Goal: Task Accomplishment & Management: Use online tool/utility

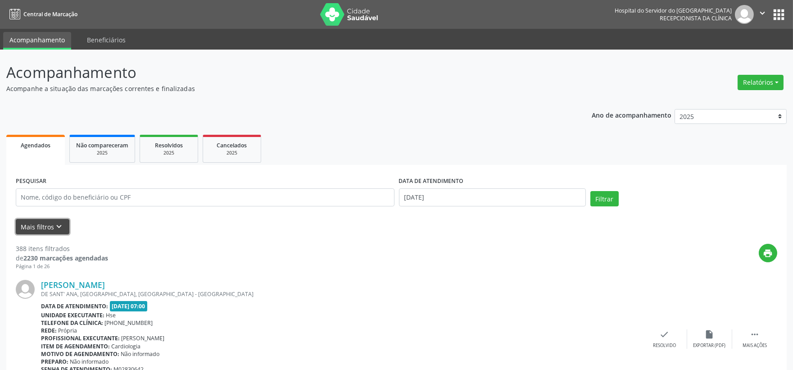
click at [44, 226] on button "Mais filtros keyboard_arrow_down" at bounding box center [43, 227] width 54 height 16
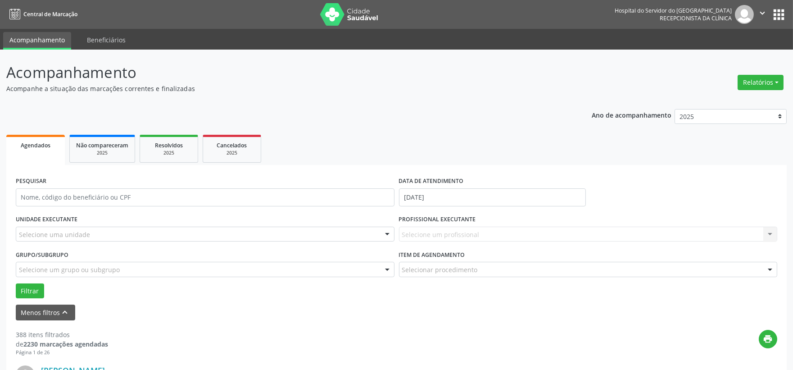
click at [48, 210] on div "PESQUISAR" at bounding box center [205, 193] width 383 height 38
click at [59, 240] on div "Selecione uma unidade" at bounding box center [205, 233] width 379 height 15
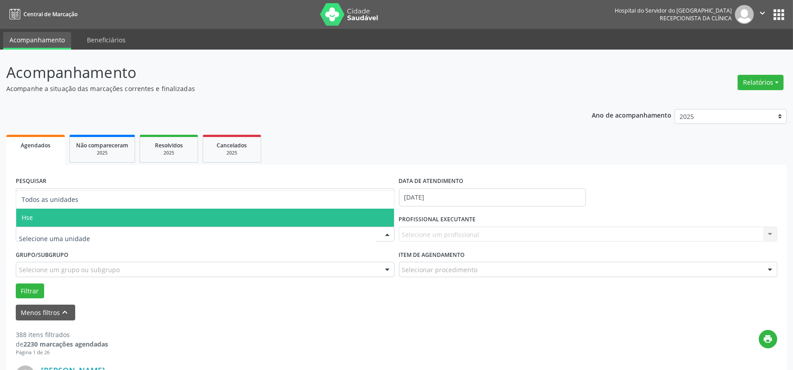
click at [68, 217] on span "Hse" at bounding box center [205, 217] width 378 height 18
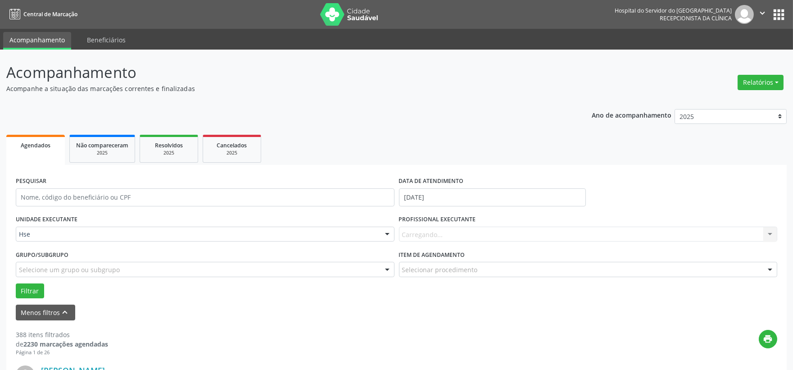
click at [448, 233] on div "Carregando... Nenhum resultado encontrado para: " " Não há nenhuma opção para s…" at bounding box center [588, 233] width 379 height 15
click at [449, 235] on div "Carregando... Nenhum resultado encontrado para: " " Não há nenhuma opção para s…" at bounding box center [588, 233] width 379 height 15
click at [448, 236] on div "Carregando... Nenhum resultado encontrado para: " " Não há nenhuma opção para s…" at bounding box center [588, 233] width 379 height 15
click at [448, 235] on div "Carregando... Nenhum resultado encontrado para: " " Não há nenhuma opção para s…" at bounding box center [588, 233] width 379 height 15
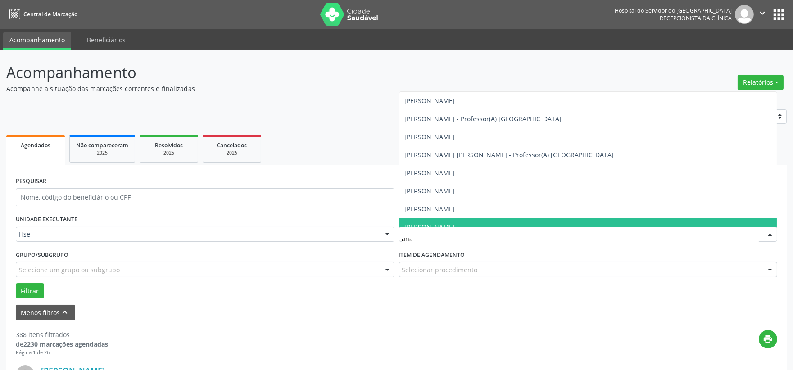
type input "[PERSON_NAME]"
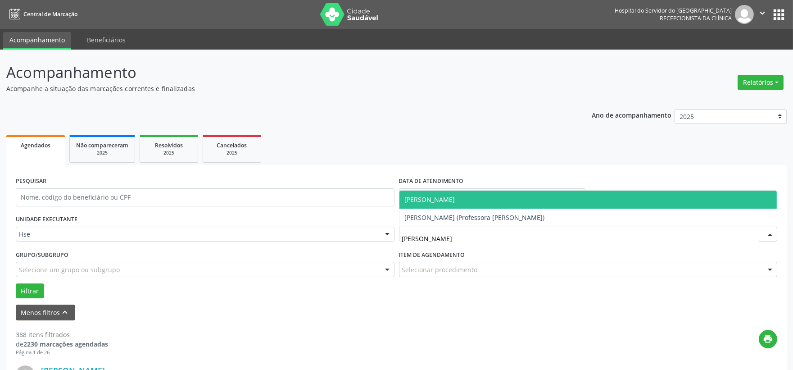
click at [453, 199] on span "[PERSON_NAME]" at bounding box center [430, 199] width 50 height 9
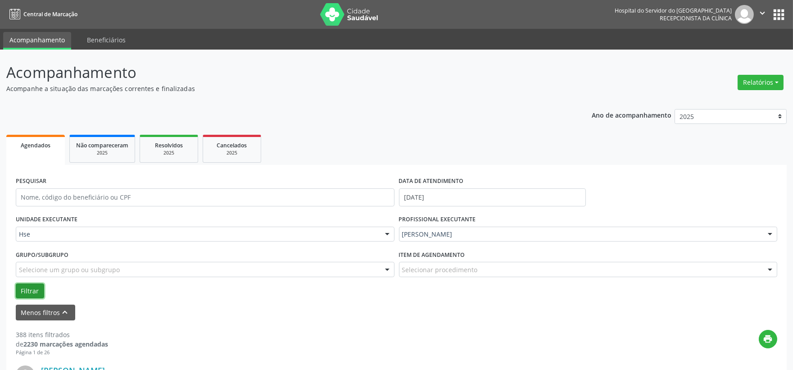
click at [33, 293] on button "Filtrar" at bounding box center [30, 290] width 28 height 15
click at [77, 204] on input "text" at bounding box center [205, 197] width 379 height 18
click at [16, 283] on button "Filtrar" at bounding box center [30, 290] width 28 height 15
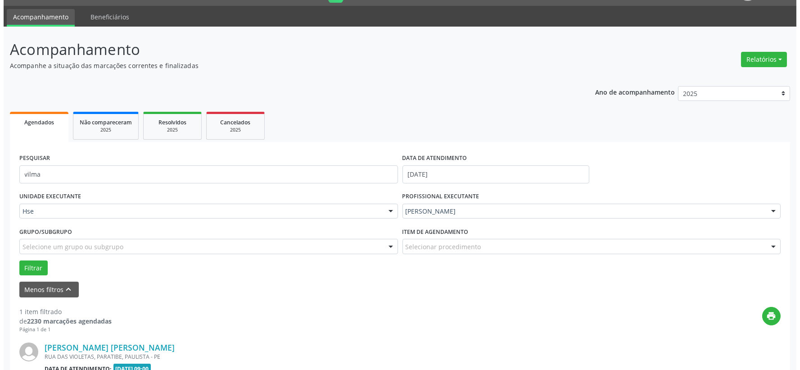
scroll to position [123, 0]
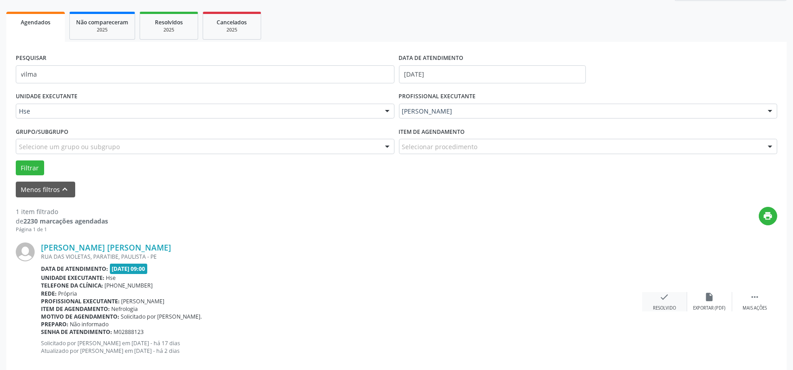
click at [666, 298] on icon "check" at bounding box center [665, 297] width 10 height 10
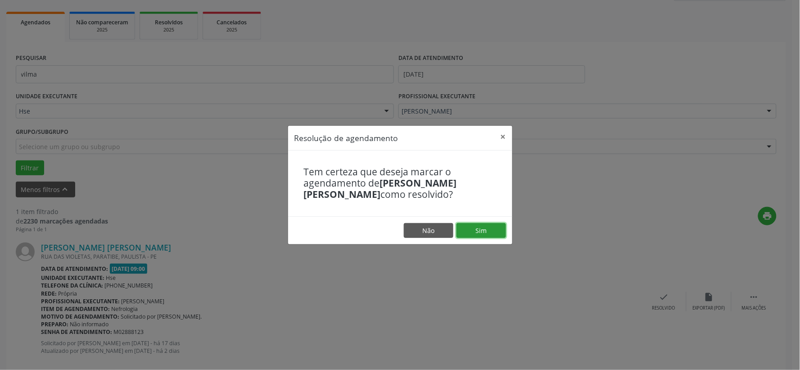
click at [479, 230] on button "Sim" at bounding box center [482, 230] width 50 height 15
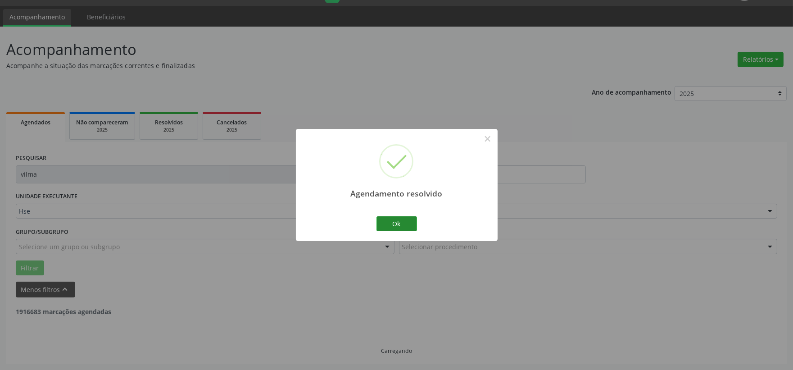
scroll to position [0, 0]
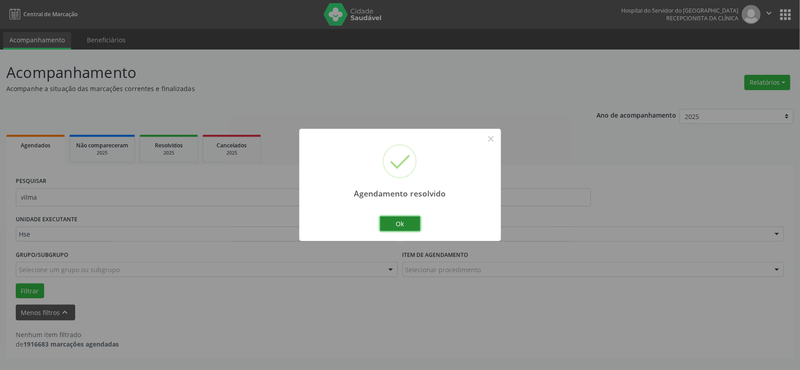
click at [389, 226] on button "Ok" at bounding box center [400, 223] width 41 height 15
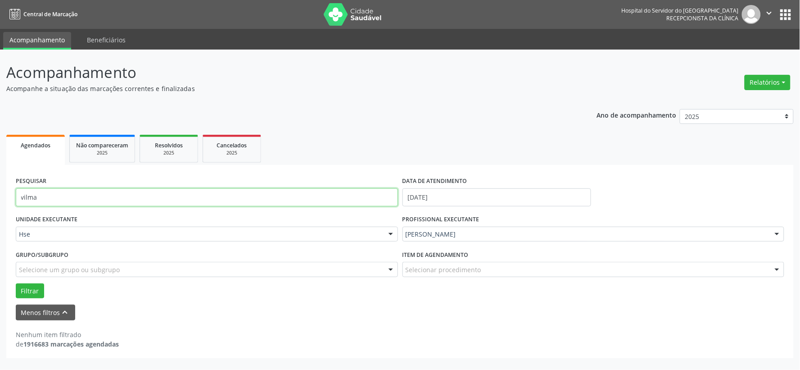
click at [207, 199] on input "vilma" at bounding box center [207, 197] width 382 height 18
click at [16, 283] on button "Filtrar" at bounding box center [30, 290] width 28 height 15
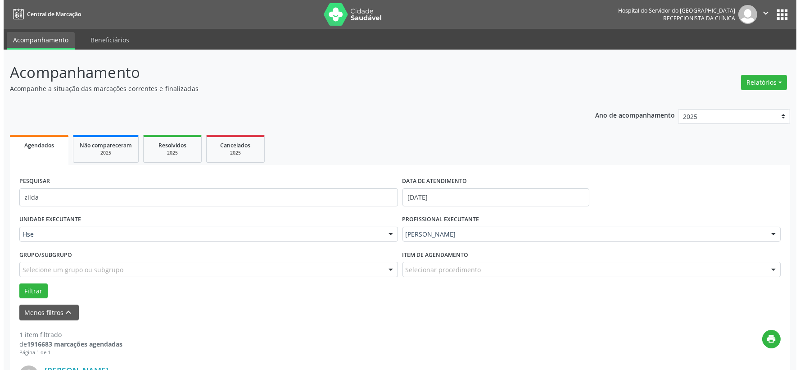
scroll to position [138, 0]
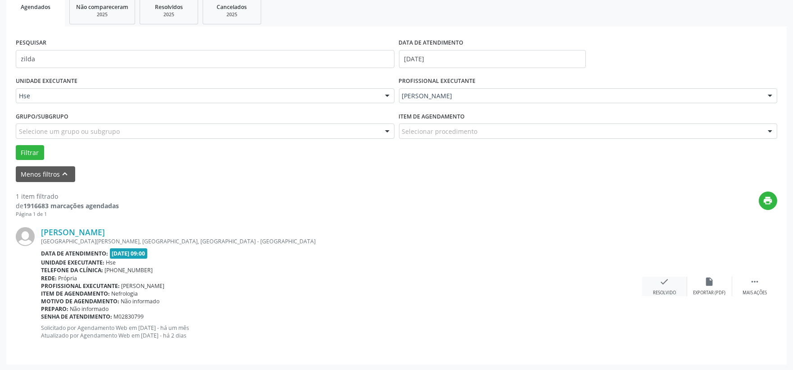
click at [668, 286] on div "check Resolvido" at bounding box center [664, 285] width 45 height 19
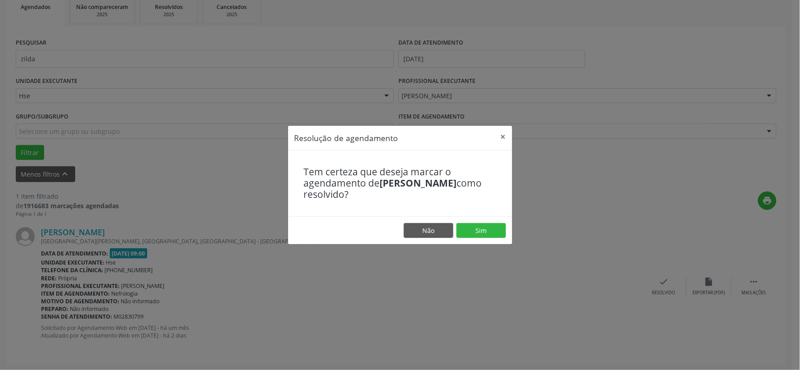
click at [488, 219] on footer "Não Sim" at bounding box center [400, 230] width 224 height 28
click at [480, 236] on button "Sim" at bounding box center [482, 230] width 50 height 15
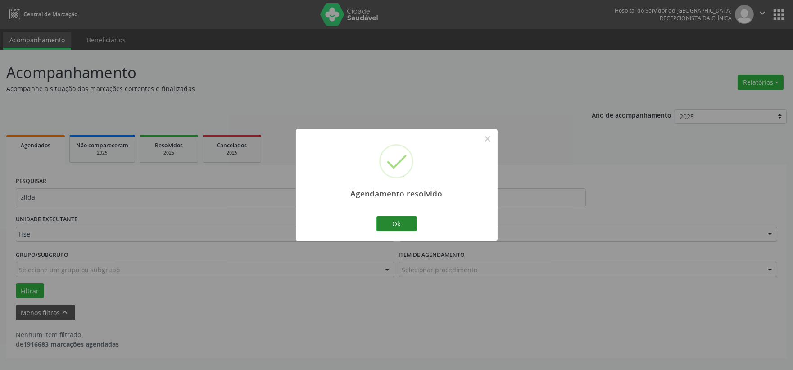
scroll to position [0, 0]
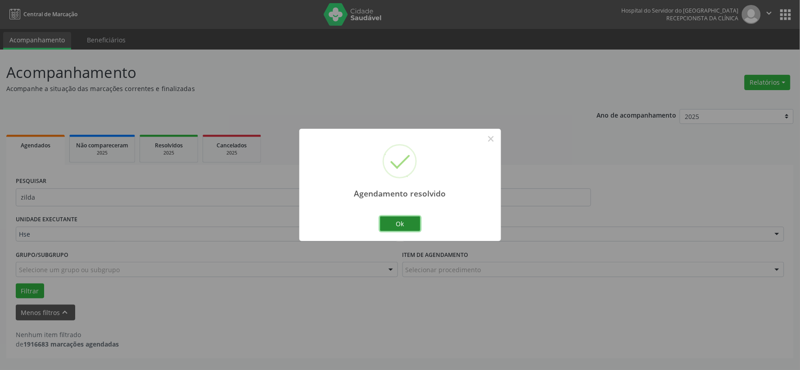
click at [397, 222] on button "Ok" at bounding box center [400, 223] width 41 height 15
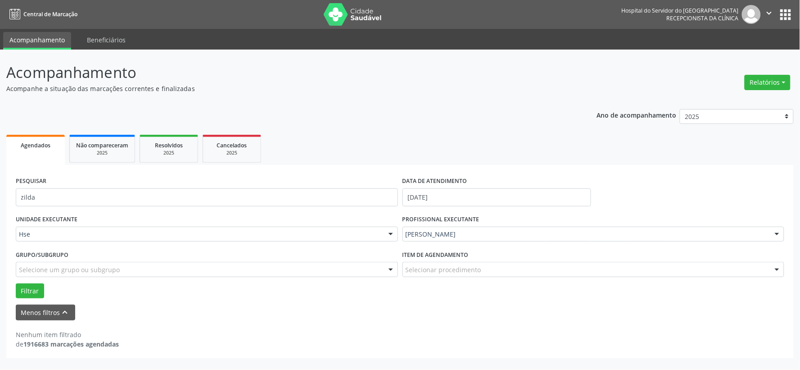
click at [232, 185] on div "PESQUISAR zilda" at bounding box center [207, 193] width 387 height 38
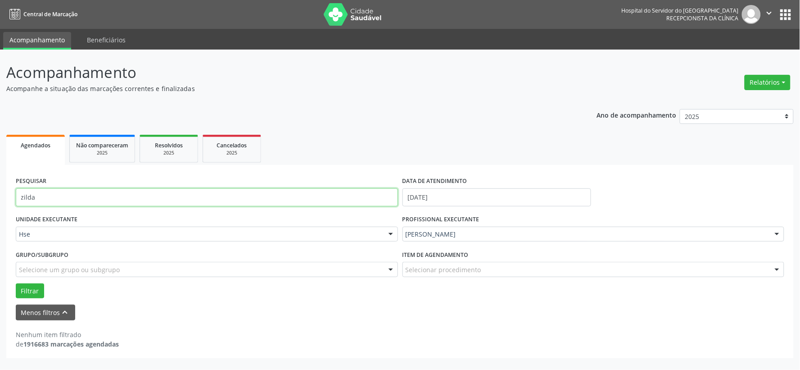
click at [232, 194] on input "zilda" at bounding box center [207, 197] width 382 height 18
type input "janil"
click at [16, 283] on button "Filtrar" at bounding box center [30, 290] width 28 height 15
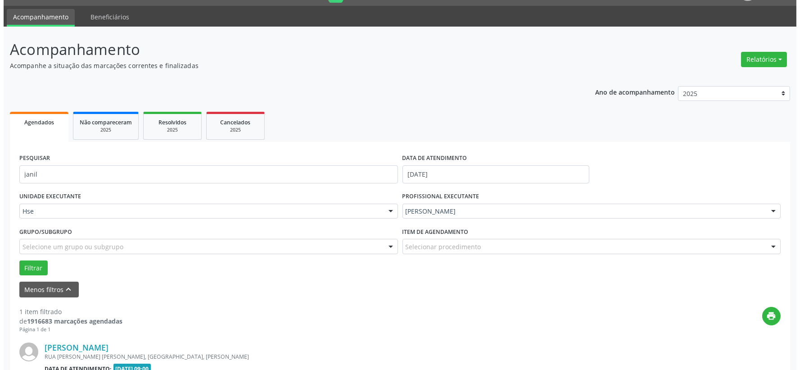
scroll to position [138, 0]
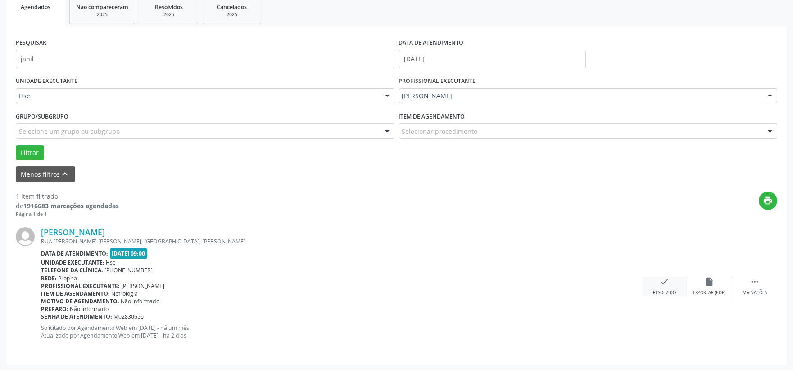
click at [662, 281] on icon "check" at bounding box center [665, 281] width 10 height 10
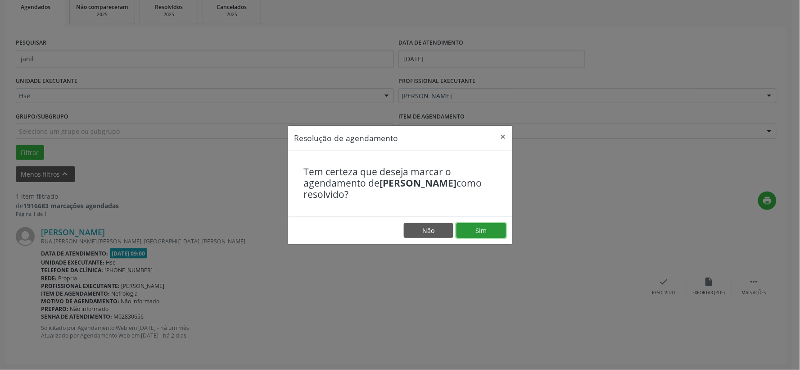
click at [492, 237] on button "Sim" at bounding box center [482, 230] width 50 height 15
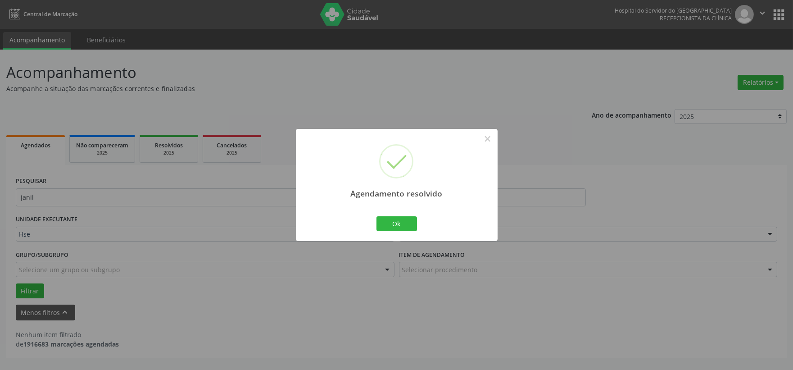
scroll to position [0, 0]
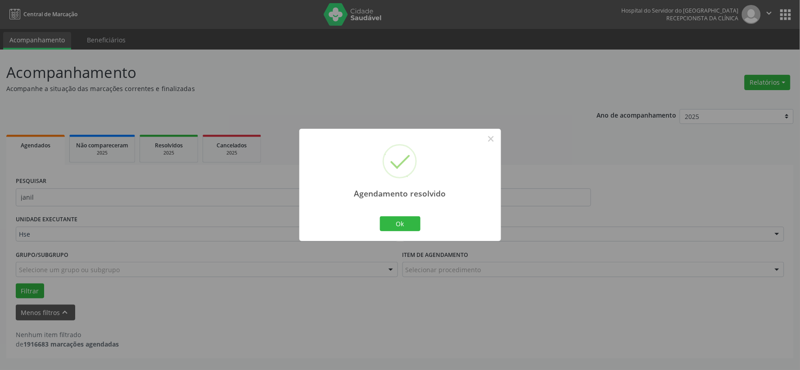
click at [398, 215] on div "Ok Cancel" at bounding box center [400, 223] width 45 height 19
click at [397, 217] on button "Ok" at bounding box center [400, 223] width 41 height 15
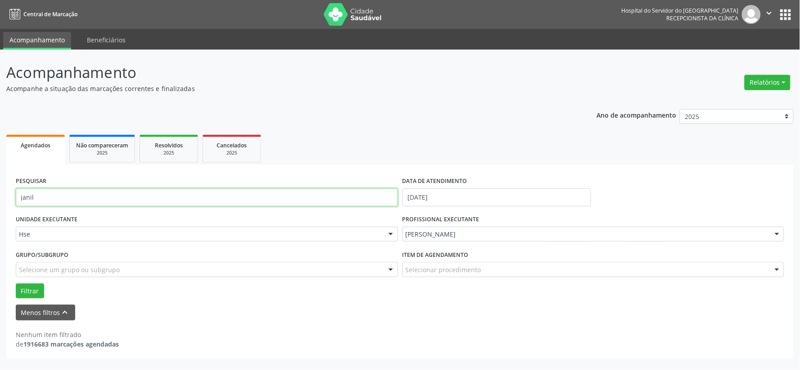
click at [263, 195] on input "janil" at bounding box center [207, 197] width 382 height 18
type input "helio"
click at [16, 283] on button "Filtrar" at bounding box center [30, 290] width 28 height 15
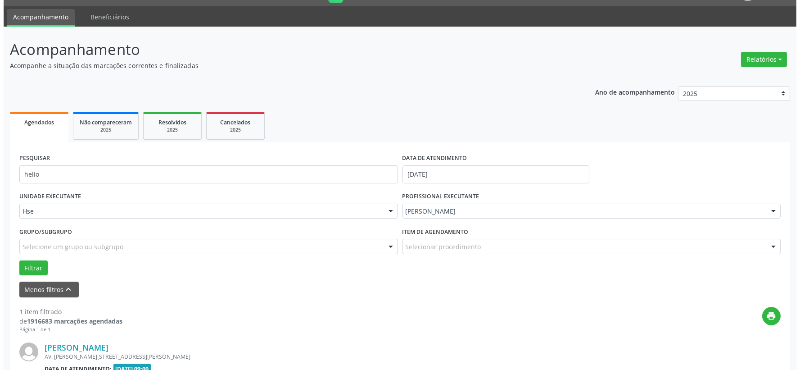
scroll to position [138, 0]
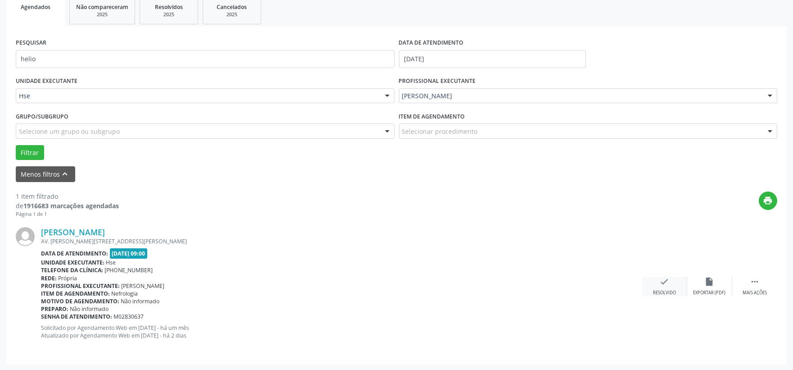
click at [662, 287] on div "check Resolvido" at bounding box center [664, 285] width 45 height 19
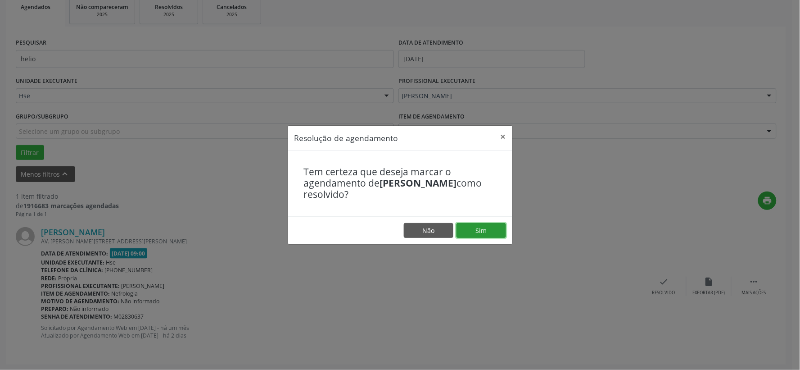
click at [487, 223] on button "Sim" at bounding box center [482, 230] width 50 height 15
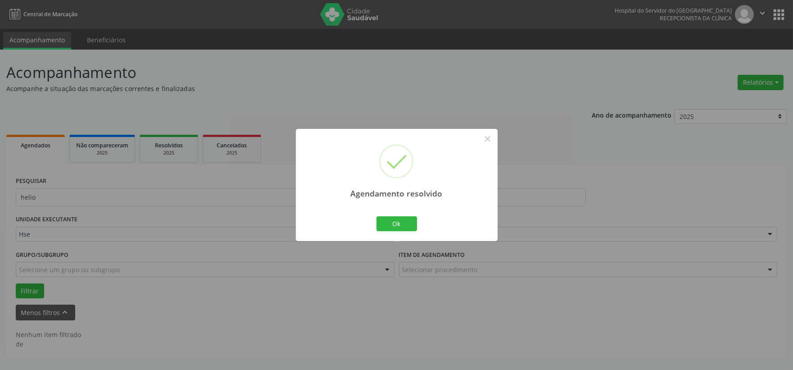
scroll to position [0, 0]
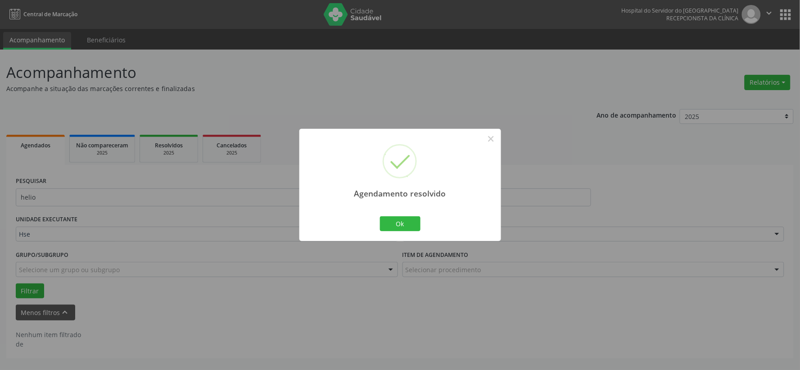
click at [397, 215] on div "Ok Cancel" at bounding box center [400, 223] width 45 height 19
click at [396, 223] on button "Ok" at bounding box center [400, 223] width 41 height 15
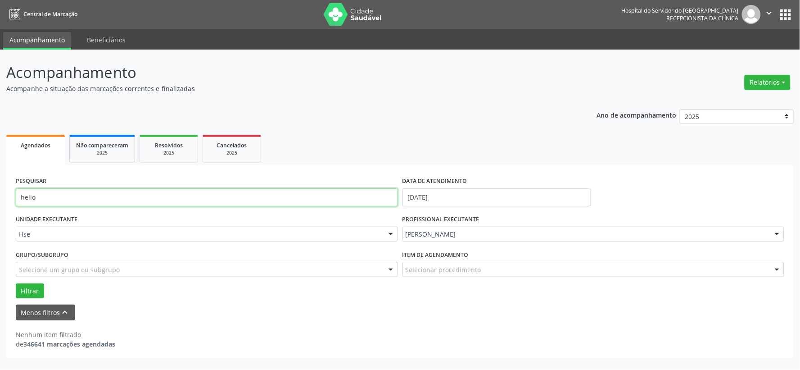
click at [277, 199] on input "helio" at bounding box center [207, 197] width 382 height 18
click at [16, 283] on button "Filtrar" at bounding box center [30, 290] width 28 height 15
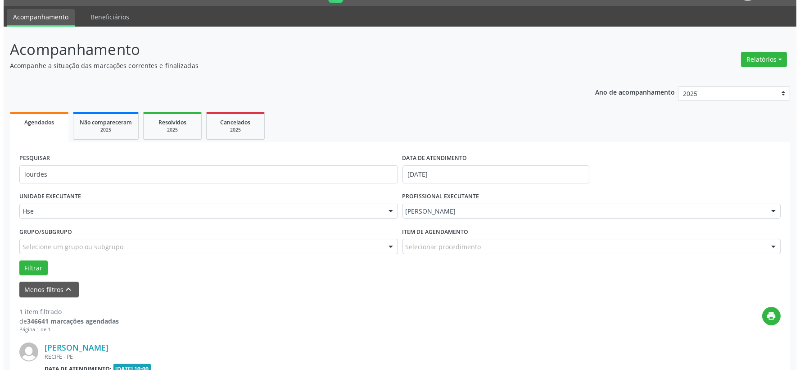
scroll to position [138, 0]
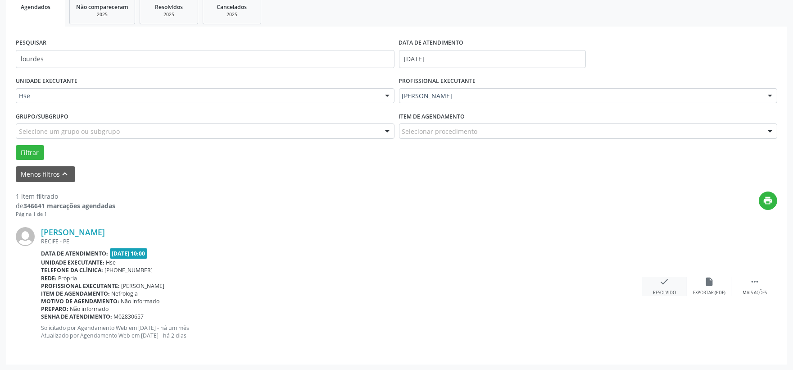
click at [674, 285] on div "check Resolvido" at bounding box center [664, 285] width 45 height 19
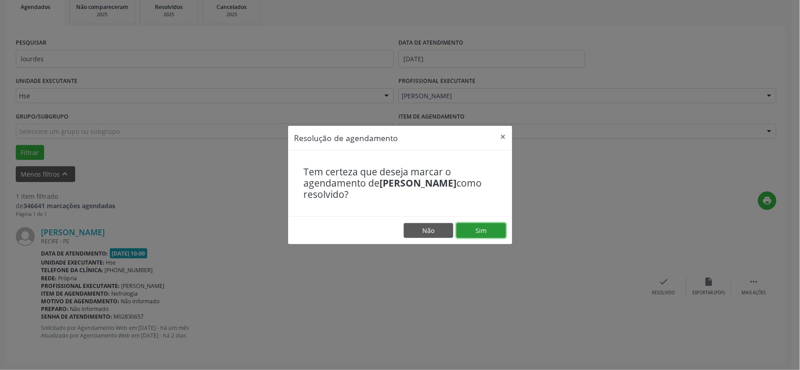
click at [469, 229] on button "Sim" at bounding box center [482, 230] width 50 height 15
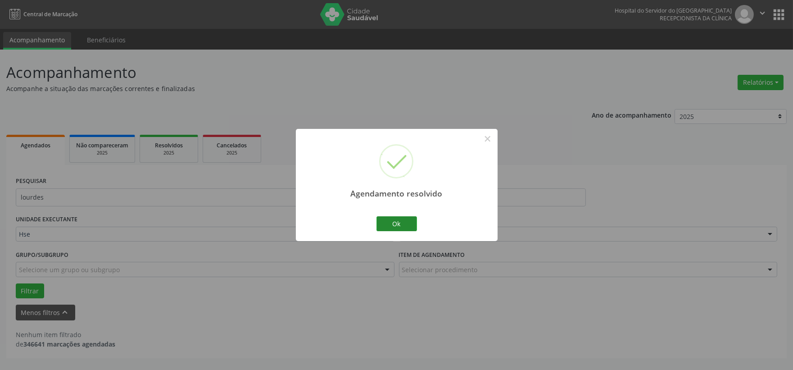
scroll to position [0, 0]
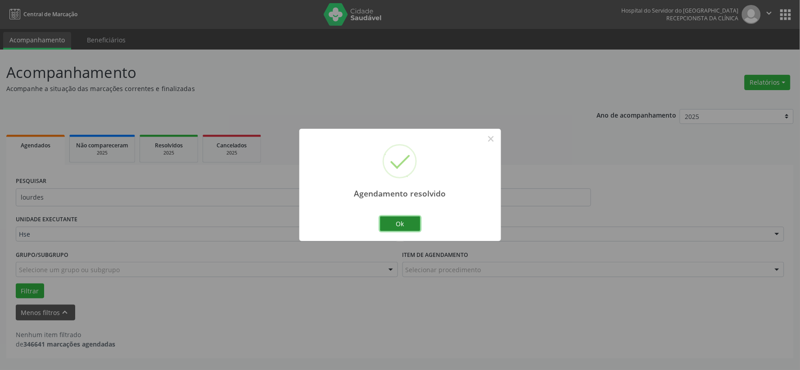
click at [410, 223] on button "Ok" at bounding box center [400, 223] width 41 height 15
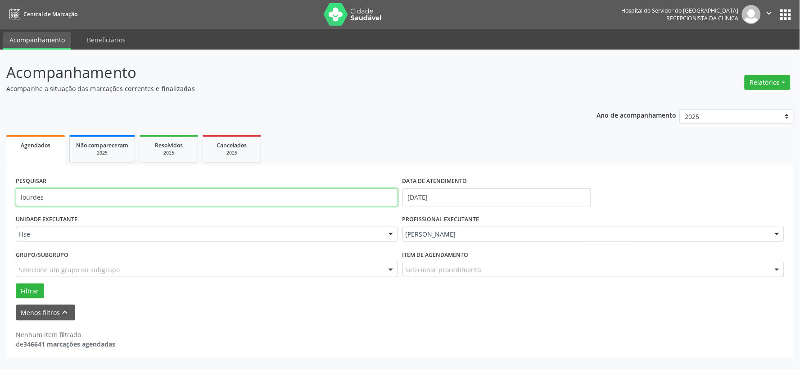
click at [272, 196] on input "lourdes" at bounding box center [207, 197] width 382 height 18
click at [16, 283] on button "Filtrar" at bounding box center [30, 290] width 28 height 15
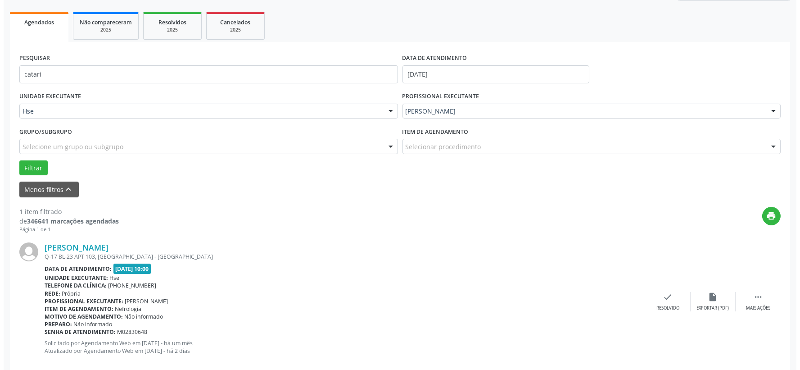
scroll to position [138, 0]
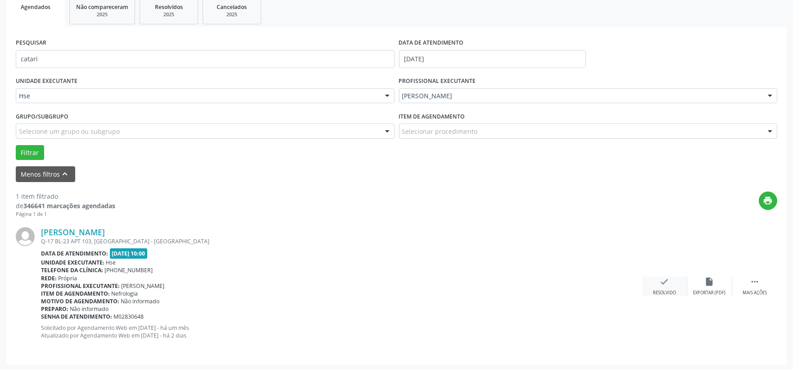
click at [654, 286] on div "check Resolvido" at bounding box center [664, 285] width 45 height 19
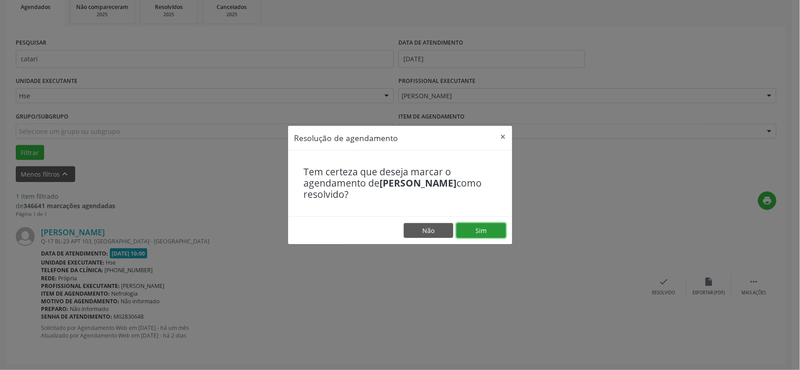
click at [471, 230] on button "Sim" at bounding box center [482, 230] width 50 height 15
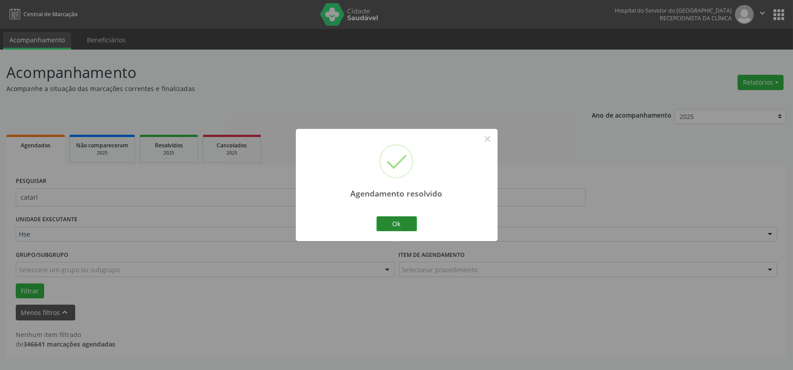
scroll to position [0, 0]
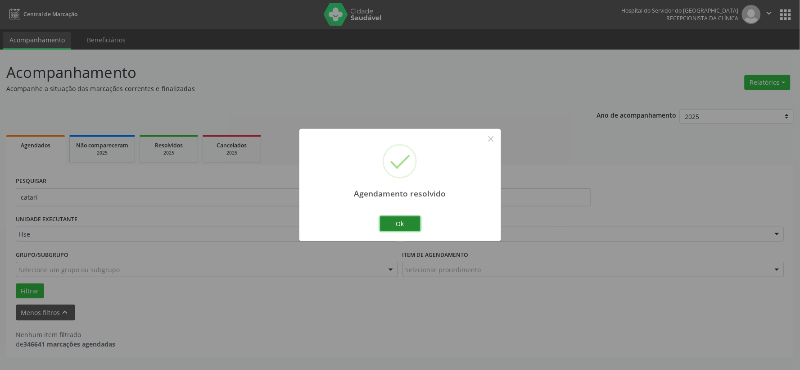
click at [394, 222] on button "Ok" at bounding box center [400, 223] width 41 height 15
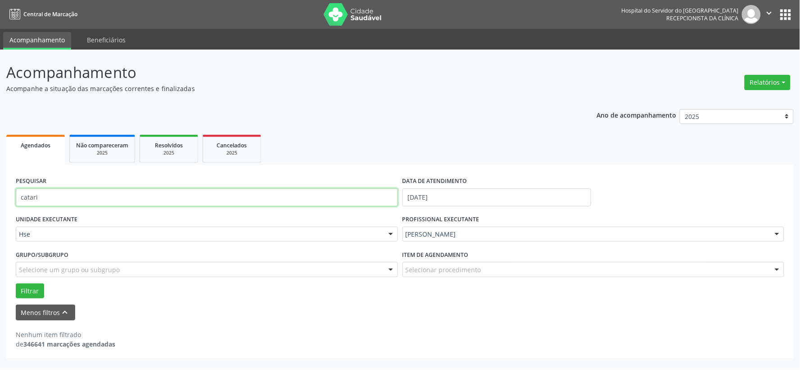
click at [312, 195] on input "catari" at bounding box center [207, 197] width 382 height 18
click at [16, 283] on button "Filtrar" at bounding box center [30, 290] width 28 height 15
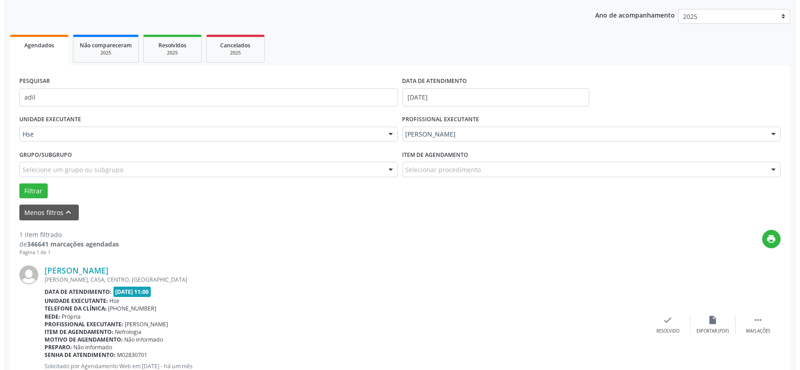
scroll to position [138, 0]
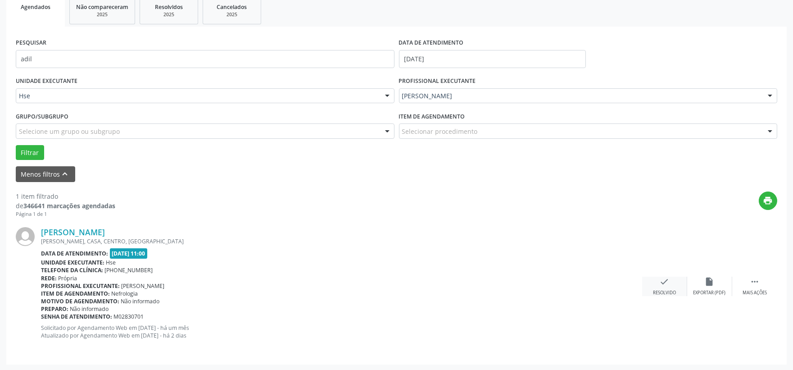
click at [674, 290] on div "Resolvido" at bounding box center [664, 293] width 23 height 6
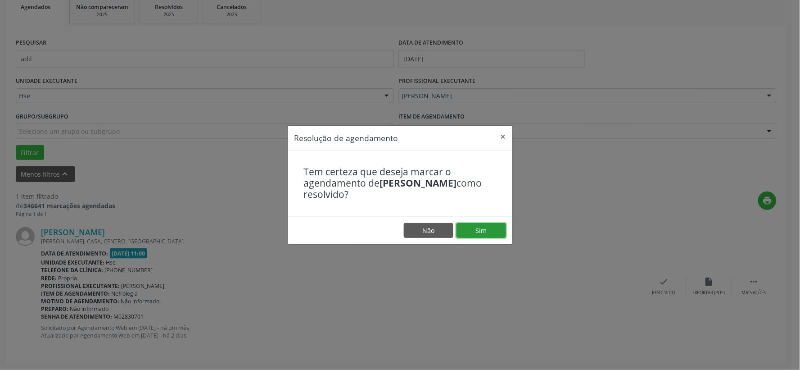
click at [492, 228] on button "Sim" at bounding box center [482, 230] width 50 height 15
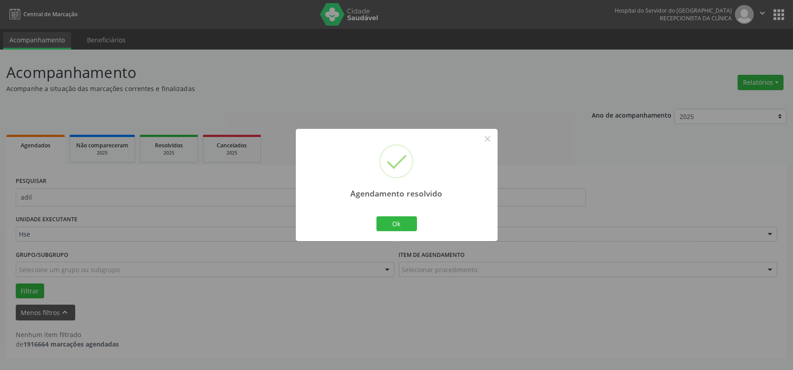
scroll to position [0, 0]
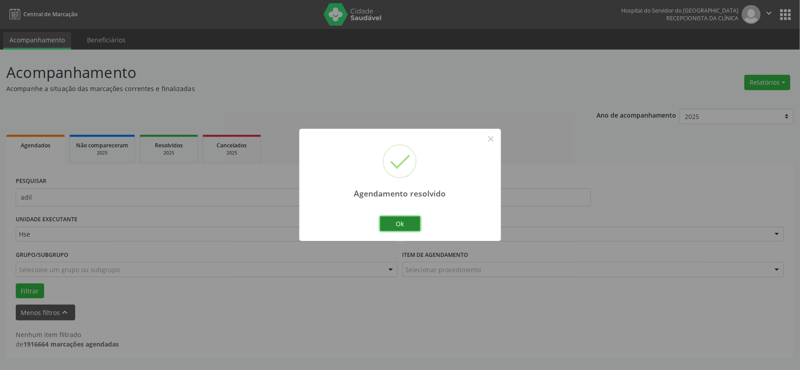
click at [399, 231] on button "Ok" at bounding box center [400, 223] width 41 height 15
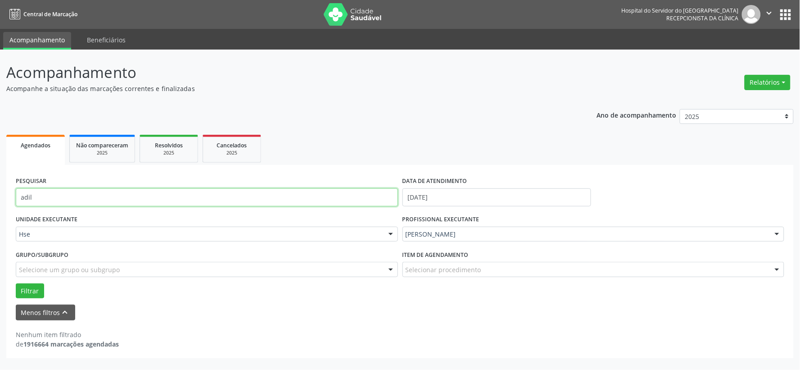
click at [357, 200] on input "adil" at bounding box center [207, 197] width 382 height 18
type input "may"
click at [16, 283] on button "Filtrar" at bounding box center [30, 290] width 28 height 15
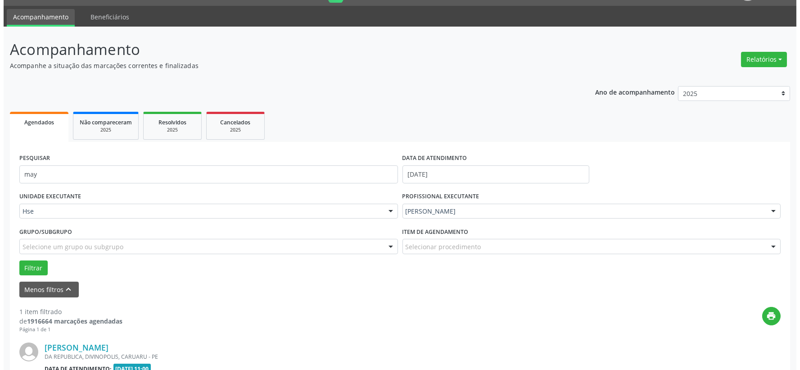
scroll to position [138, 0]
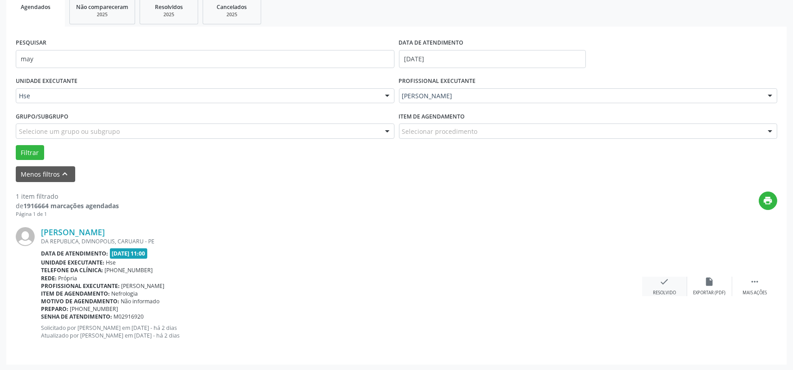
click at [654, 290] on div "Resolvido" at bounding box center [664, 293] width 23 height 6
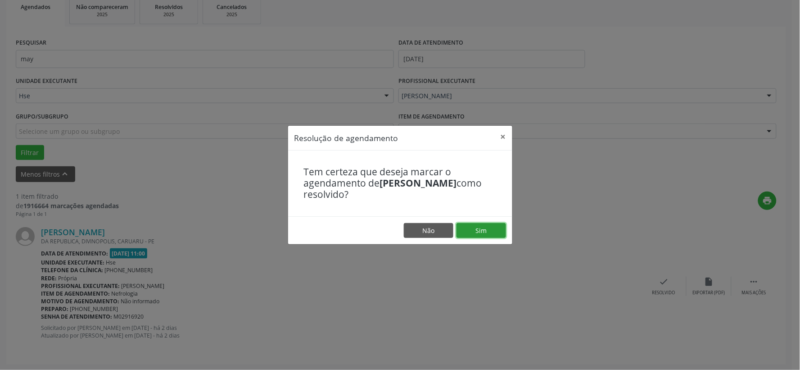
click at [490, 232] on button "Sim" at bounding box center [482, 230] width 50 height 15
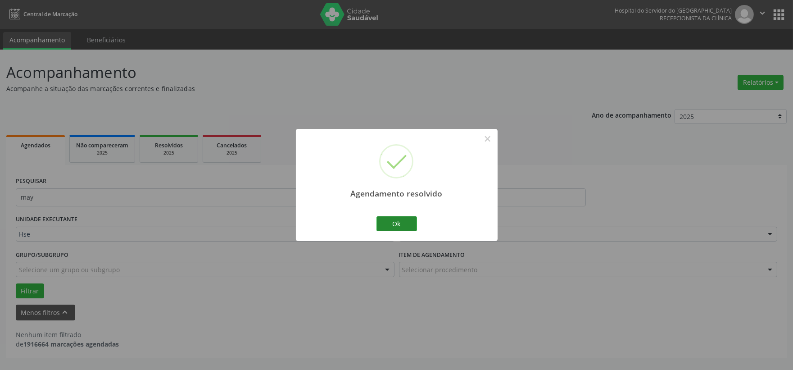
scroll to position [0, 0]
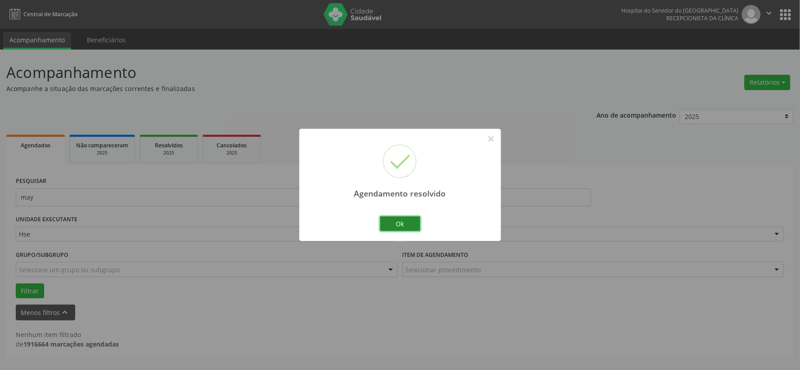
click at [396, 225] on button "Ok" at bounding box center [400, 223] width 41 height 15
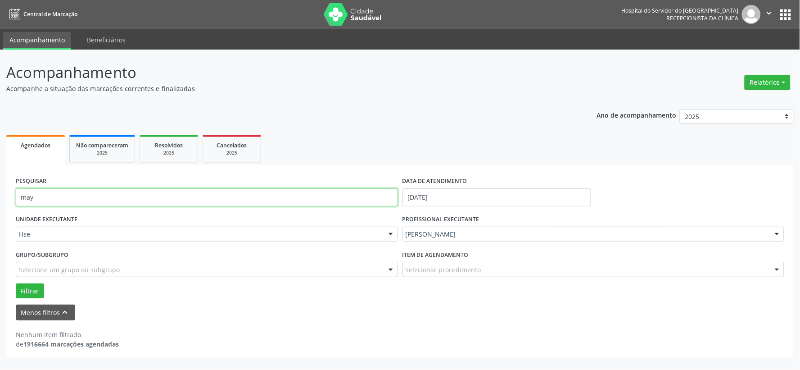
click at [244, 195] on input "may" at bounding box center [207, 197] width 382 height 18
click at [16, 283] on button "Filtrar" at bounding box center [30, 290] width 28 height 15
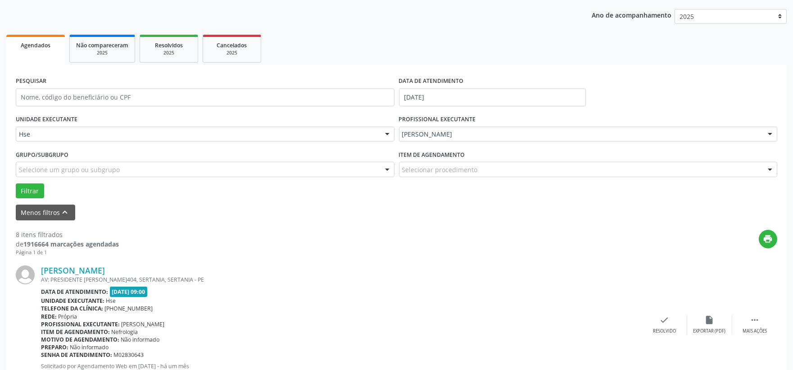
scroll to position [150, 0]
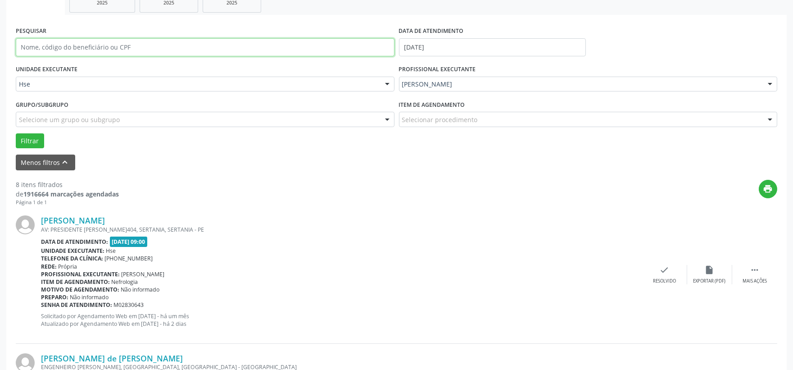
click at [179, 48] on input "text" at bounding box center [205, 47] width 379 height 18
type input "m"
click at [16, 133] on button "Filtrar" at bounding box center [30, 140] width 28 height 15
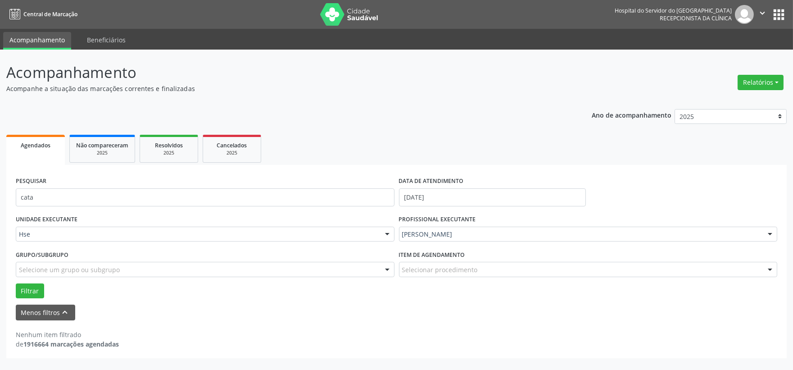
scroll to position [0, 0]
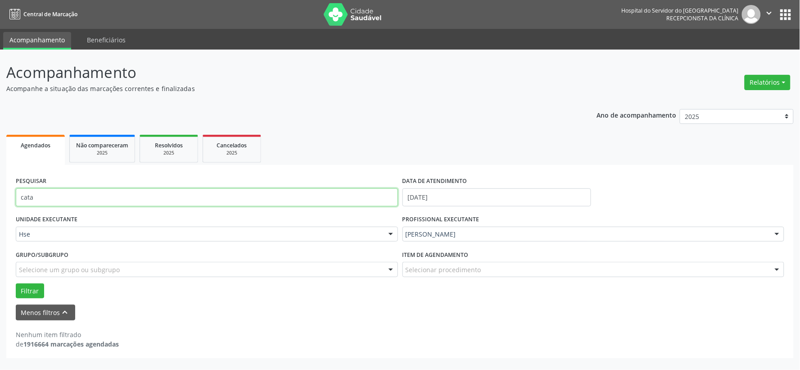
click at [79, 199] on input "cata" at bounding box center [207, 197] width 382 height 18
click at [80, 199] on input "cata" at bounding box center [207, 197] width 382 height 18
type input "ludm"
click at [16, 283] on button "Filtrar" at bounding box center [30, 290] width 28 height 15
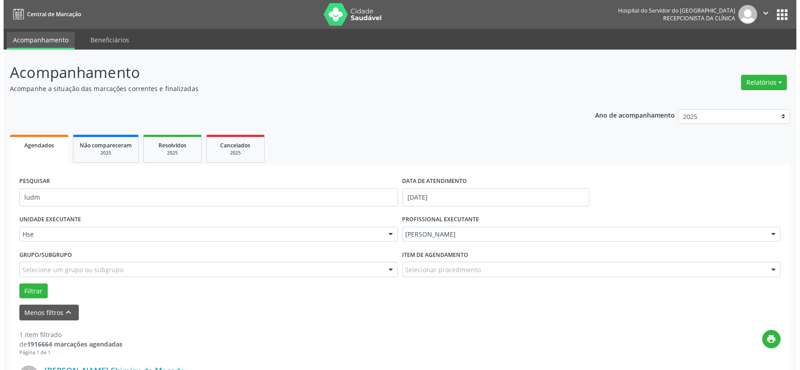
scroll to position [138, 0]
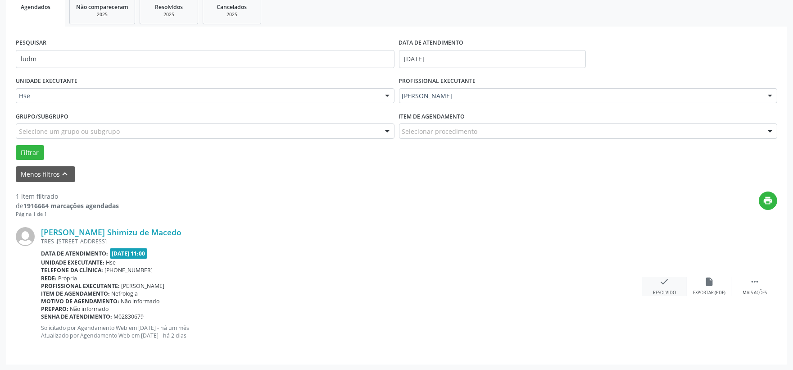
click at [675, 287] on div "check Resolvido" at bounding box center [664, 285] width 45 height 19
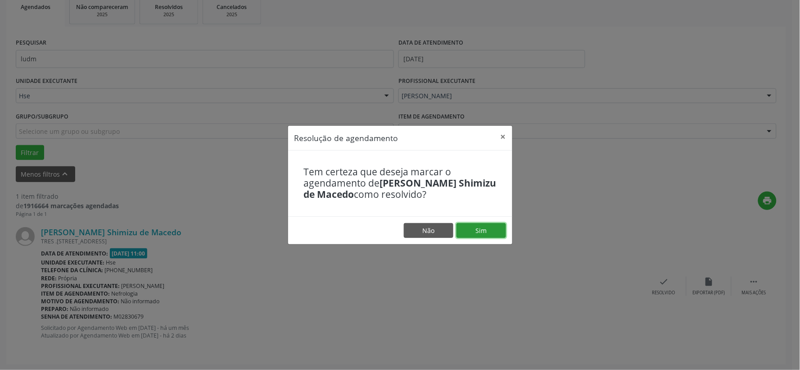
click at [493, 226] on button "Sim" at bounding box center [482, 230] width 50 height 15
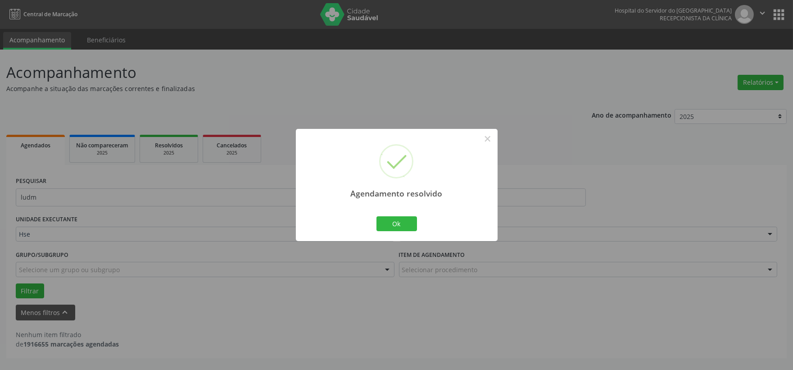
scroll to position [0, 0]
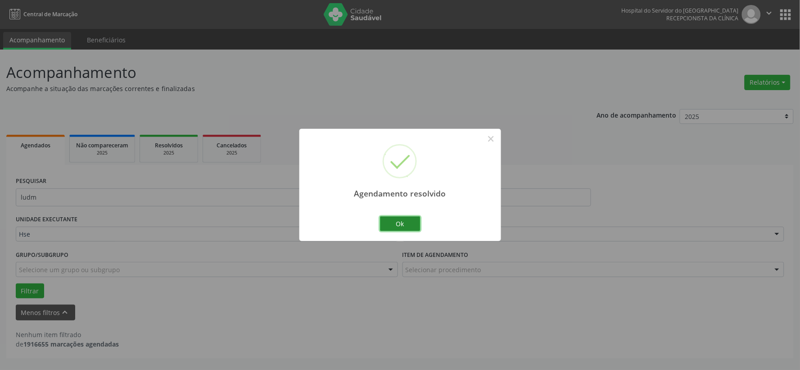
click at [391, 229] on button "Ok" at bounding box center [400, 223] width 41 height 15
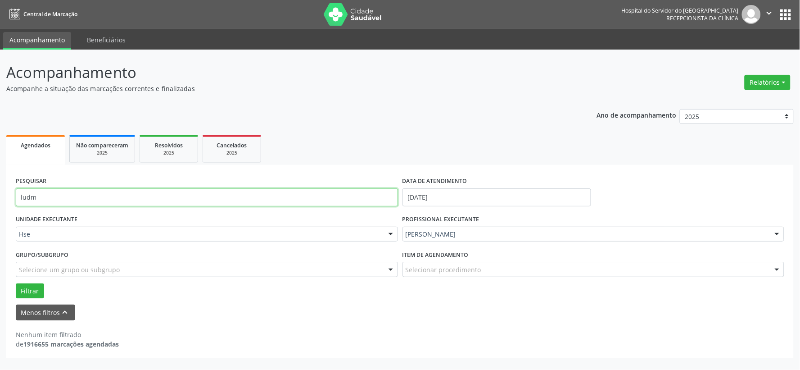
click at [358, 203] on input "ludm" at bounding box center [207, 197] width 382 height 18
click at [16, 283] on button "Filtrar" at bounding box center [30, 290] width 28 height 15
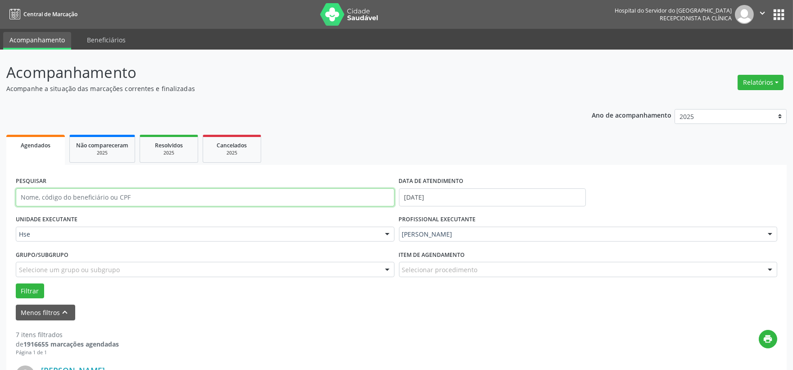
click at [278, 196] on input "text" at bounding box center [205, 197] width 379 height 18
type input "anun"
click at [16, 283] on button "Filtrar" at bounding box center [30, 290] width 28 height 15
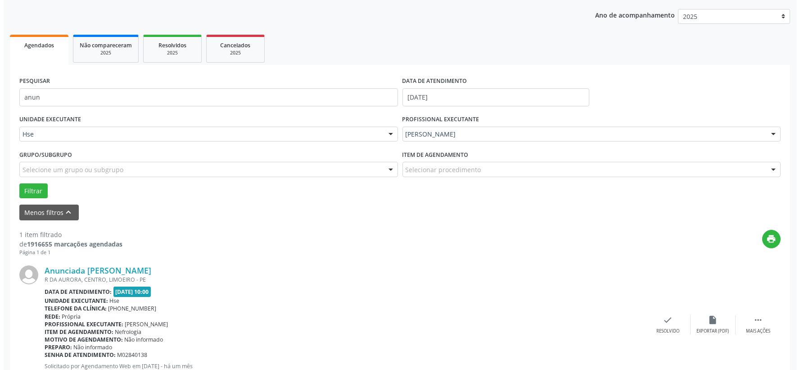
scroll to position [138, 0]
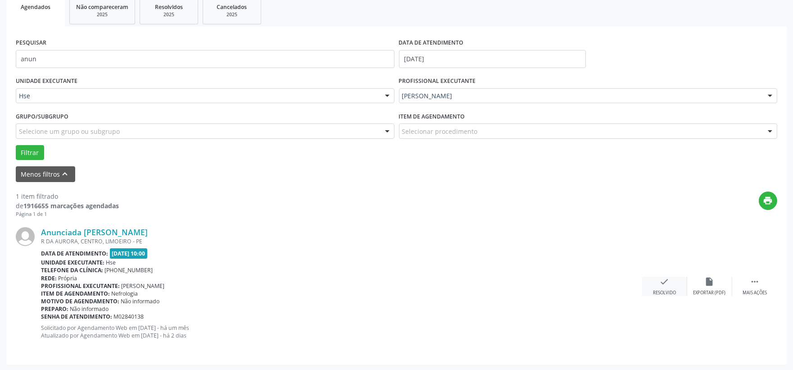
click at [655, 281] on div "check Resolvido" at bounding box center [664, 285] width 45 height 19
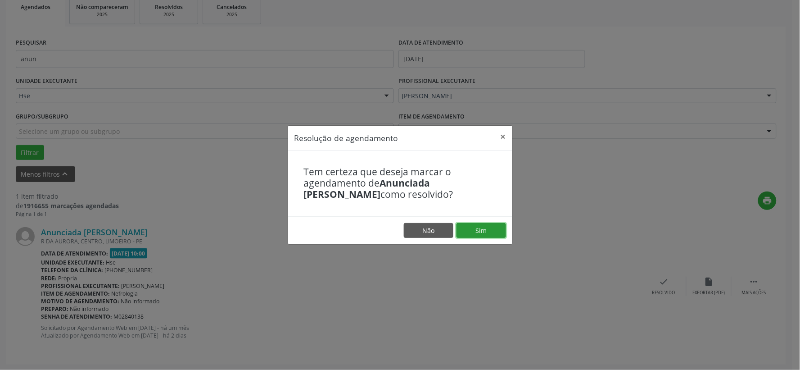
click at [483, 228] on button "Sim" at bounding box center [482, 230] width 50 height 15
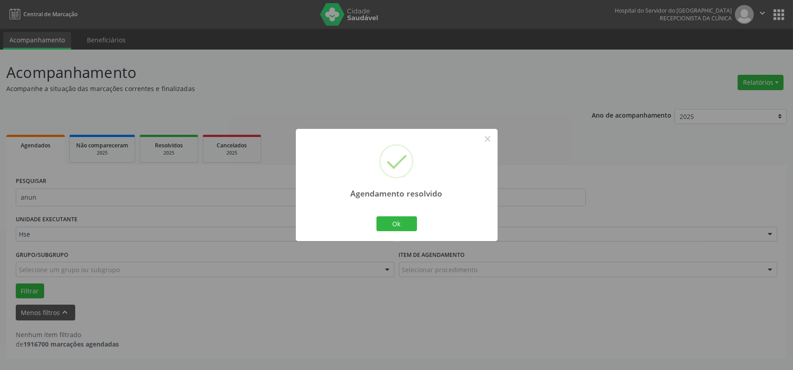
scroll to position [0, 0]
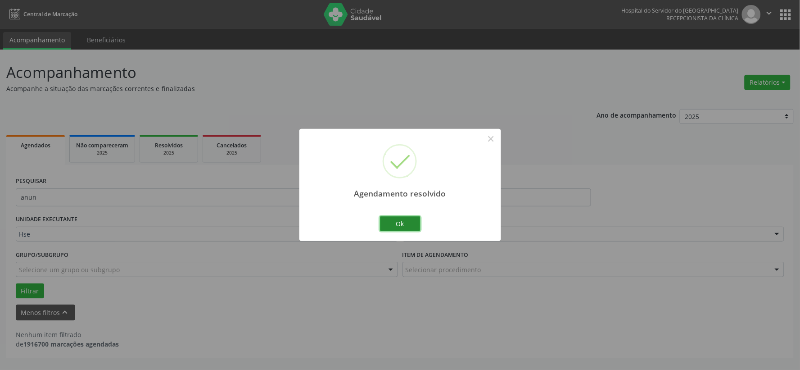
click at [397, 221] on button "Ok" at bounding box center [400, 223] width 41 height 15
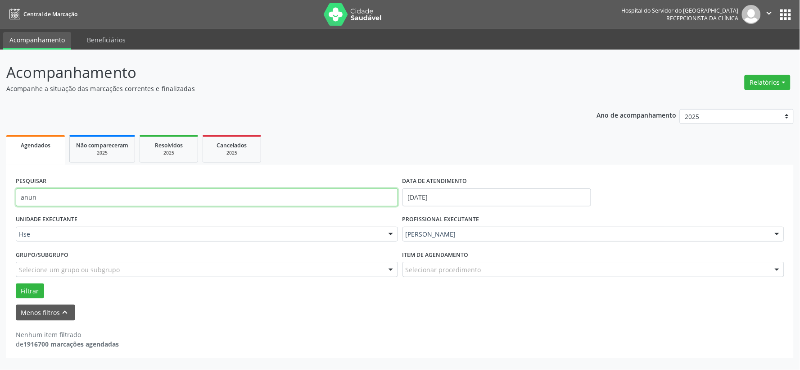
click at [262, 198] on input "anun" at bounding box center [207, 197] width 382 height 18
click at [260, 197] on input "anun" at bounding box center [207, 197] width 382 height 18
click at [16, 283] on button "Filtrar" at bounding box center [30, 290] width 28 height 15
